Goal: Check status: Check status

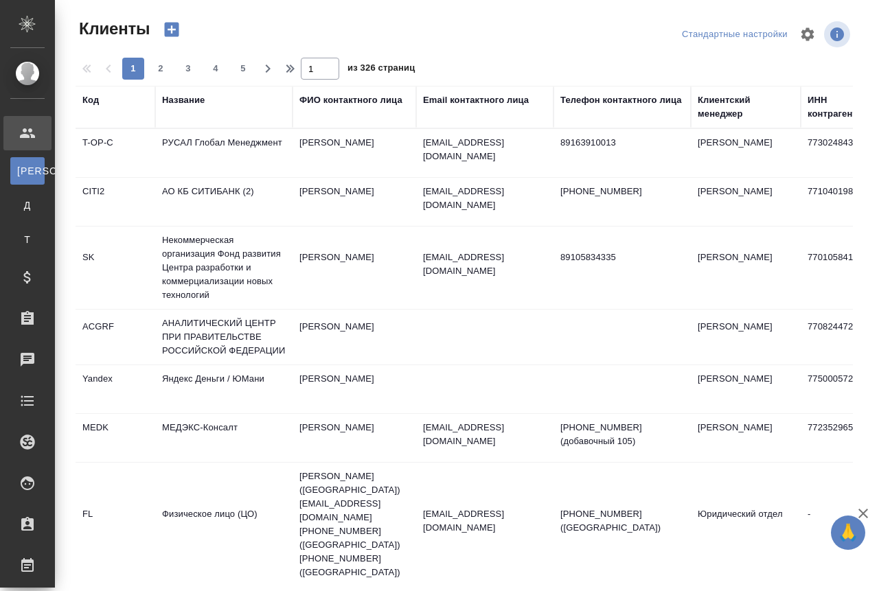
select select "RU"
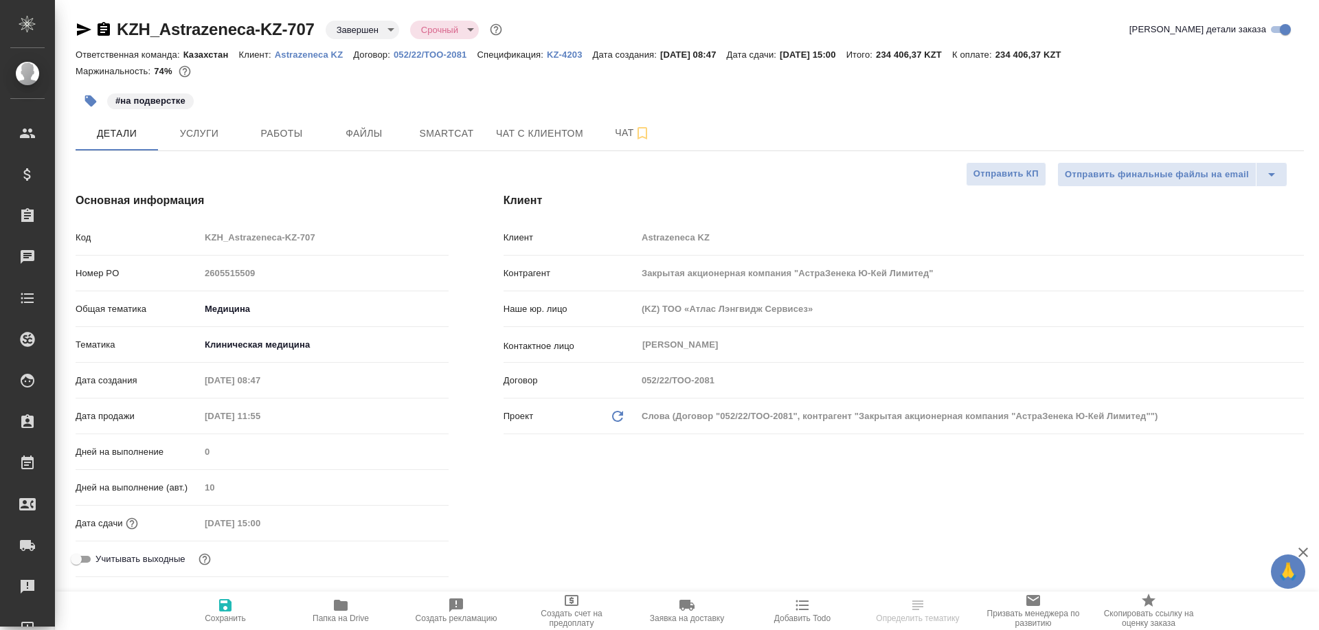
select select "RU"
type input "Matveeva Anastasia"
type input "Журавлев Денис"
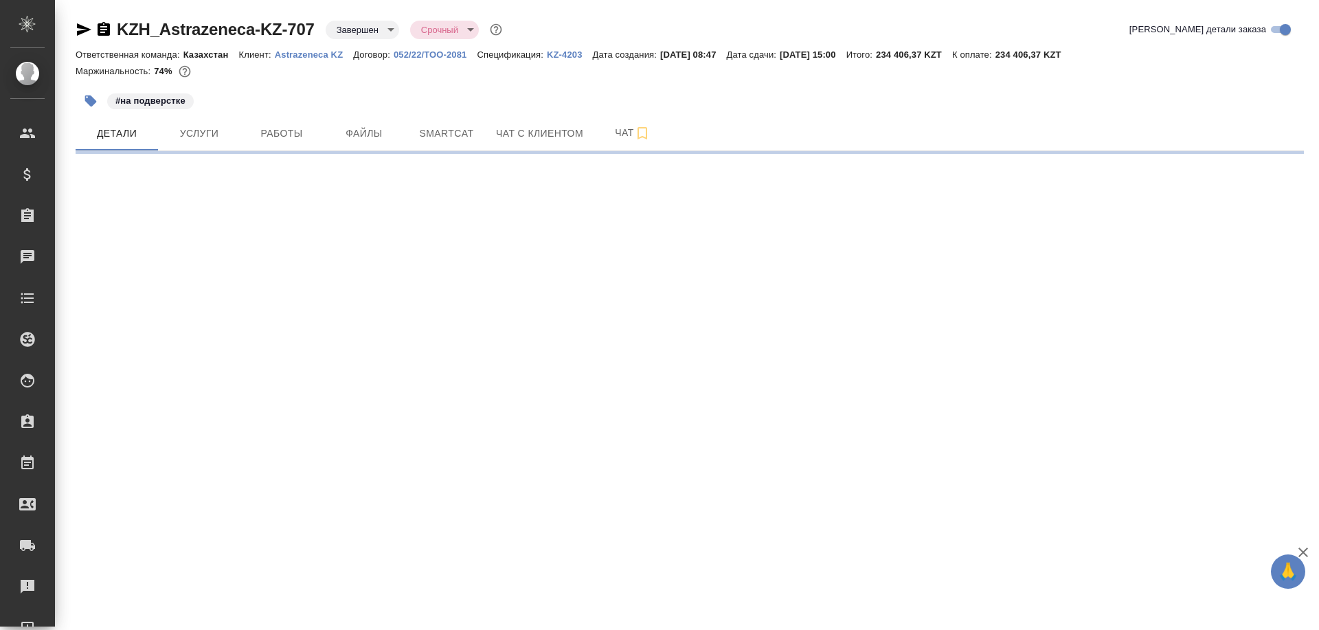
select select "RU"
